Goal: Transaction & Acquisition: Purchase product/service

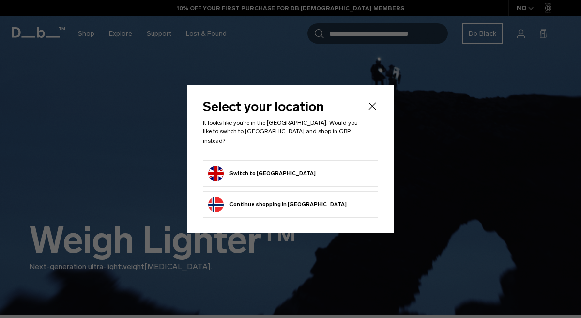
click at [284, 166] on button "Switch to United Kingdom" at bounding box center [262, 174] width 108 height 16
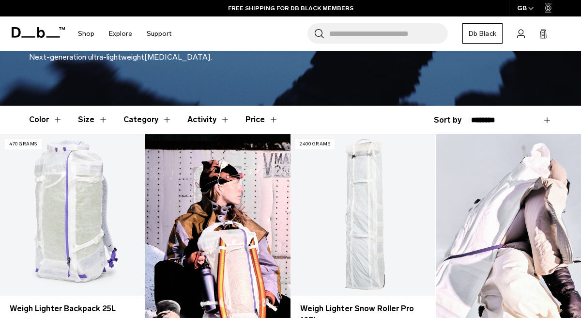
scroll to position [200, 0]
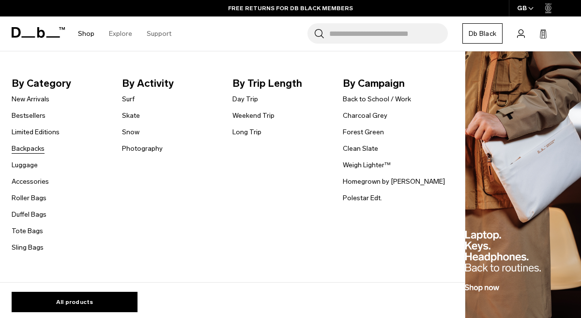
click at [30, 150] on link "Backpacks" at bounding box center [28, 148] width 33 height 10
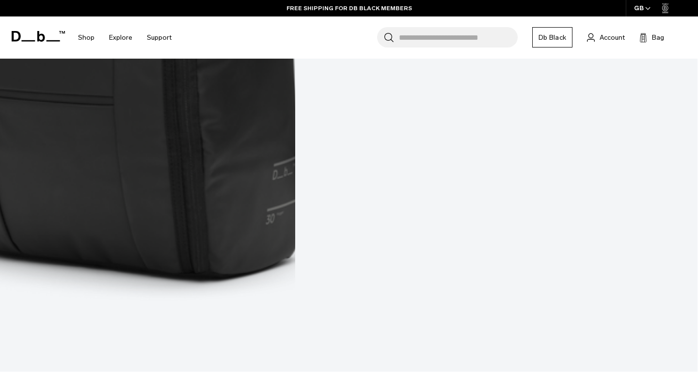
scroll to position [1497, 0]
